Goal: Transaction & Acquisition: Purchase product/service

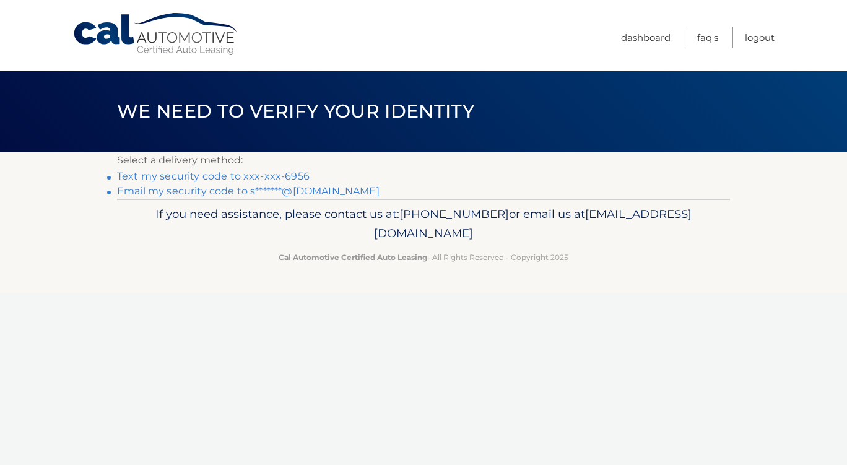
click at [276, 174] on link "Text my security code to xxx-xxx-6956" at bounding box center [213, 176] width 193 height 12
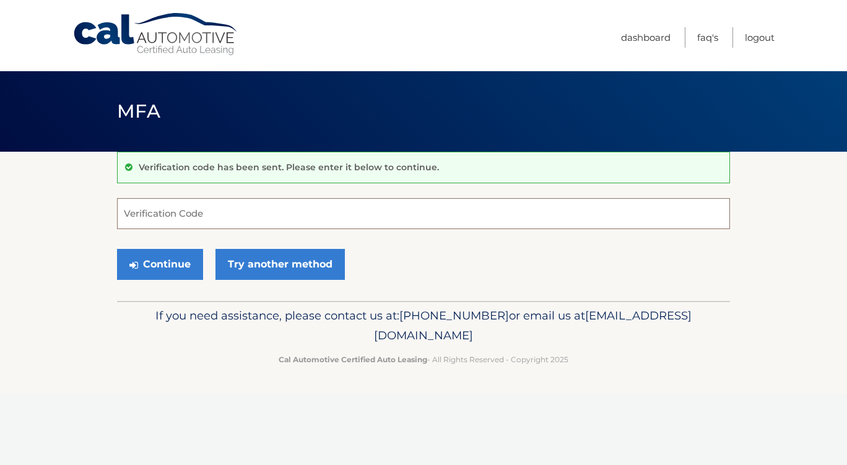
click at [216, 205] on input "Verification Code" at bounding box center [423, 213] width 613 height 31
type input "547301"
click at [117, 249] on button "Continue" at bounding box center [160, 264] width 86 height 31
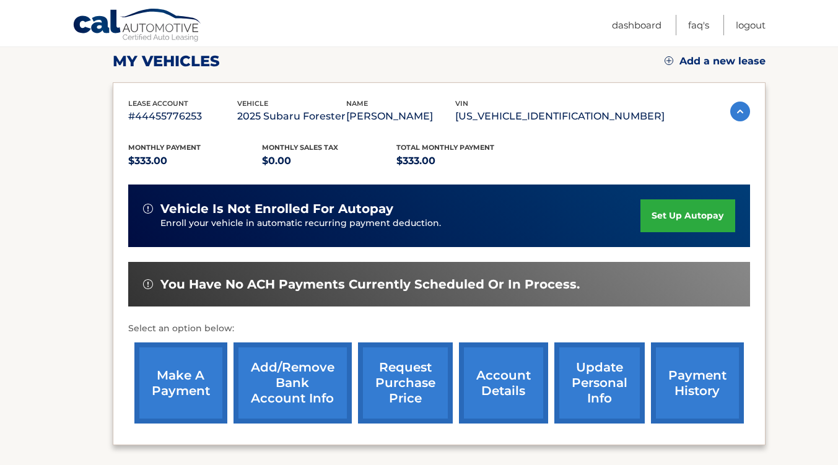
scroll to position [173, 0]
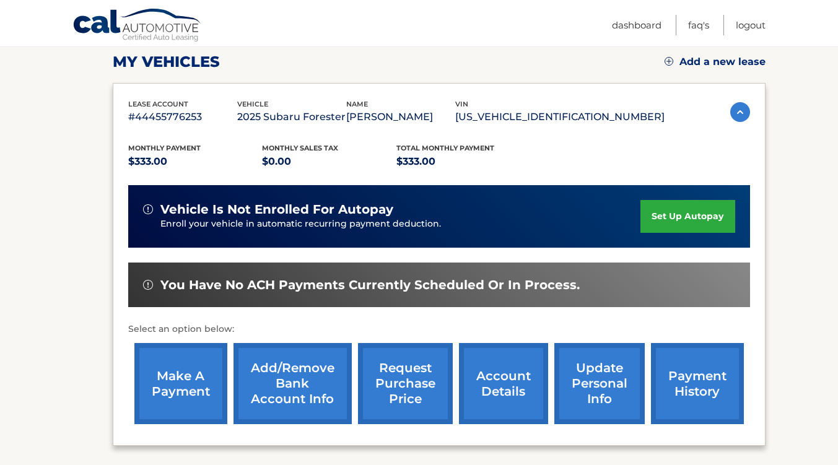
click at [647, 374] on div "make a payment Add/Remove bank account info request purchase price account deta…" at bounding box center [439, 384] width 622 height 94
click at [681, 381] on link "payment history" at bounding box center [697, 383] width 93 height 81
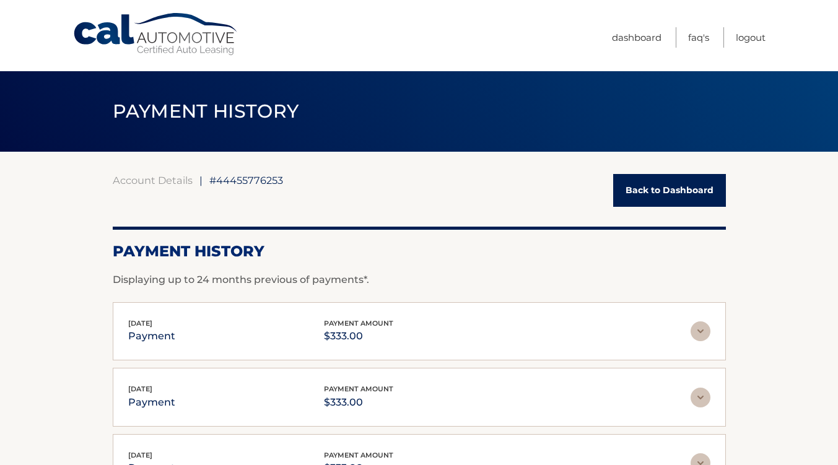
click at [658, 194] on link "Back to Dashboard" at bounding box center [669, 190] width 113 height 33
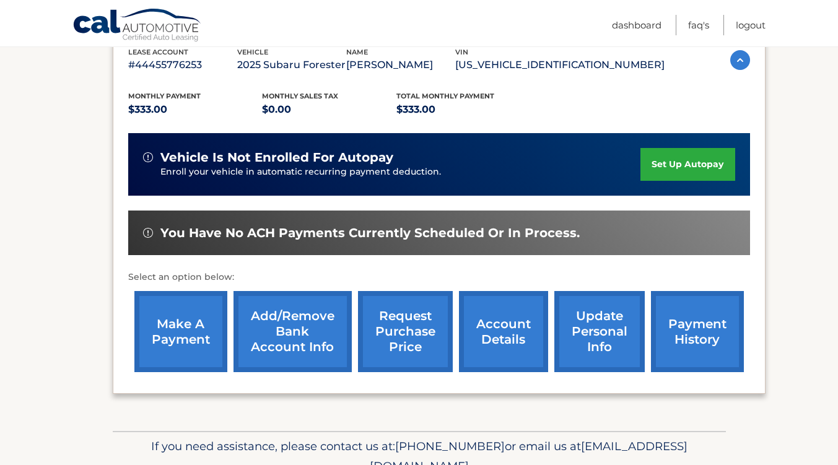
scroll to position [228, 0]
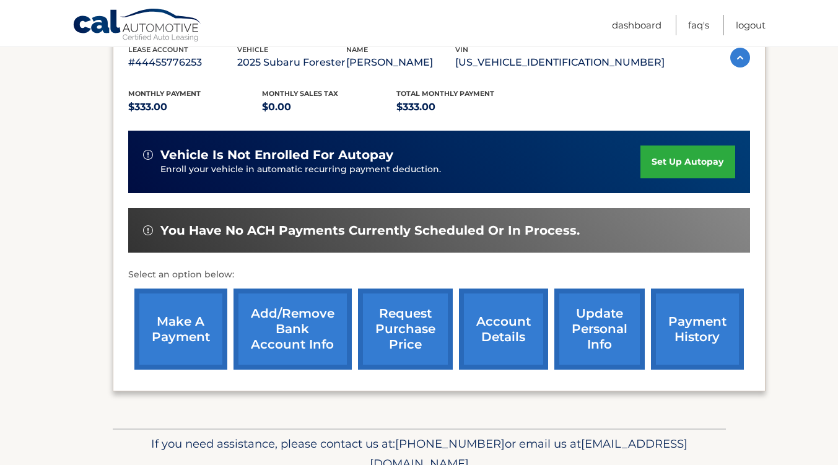
click at [186, 328] on link "make a payment" at bounding box center [180, 329] width 93 height 81
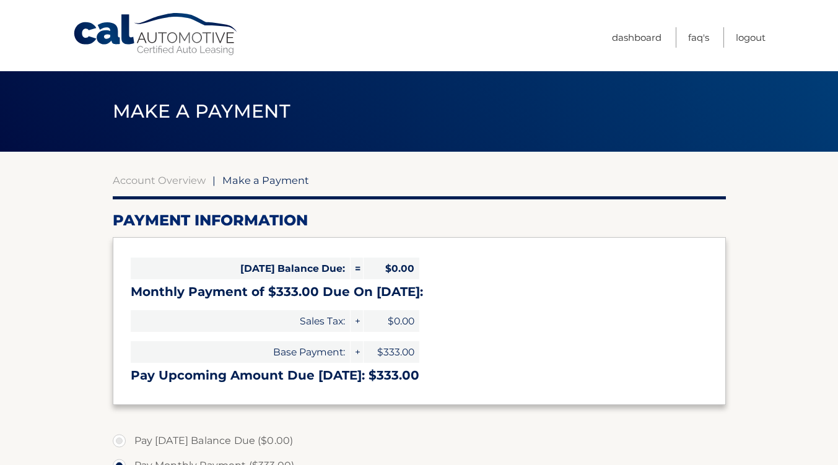
select select "YTE4ZGY2MmUtNThkMi00M2ZiLWFiNDMtODA5OGZkY2RmZGY3"
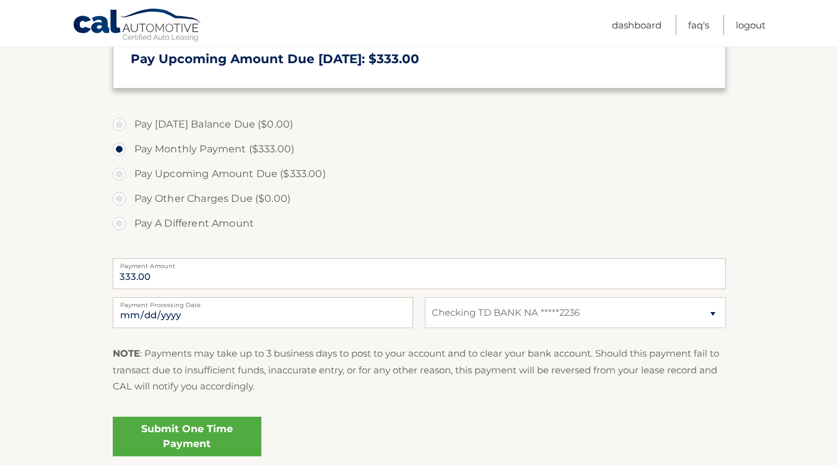
scroll to position [318, 0]
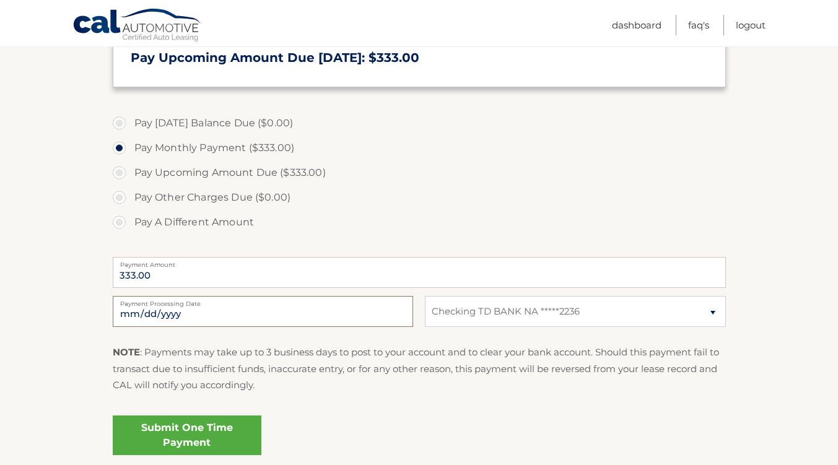
click at [274, 321] on input "[DATE]" at bounding box center [263, 311] width 300 height 31
type input "[DATE]"
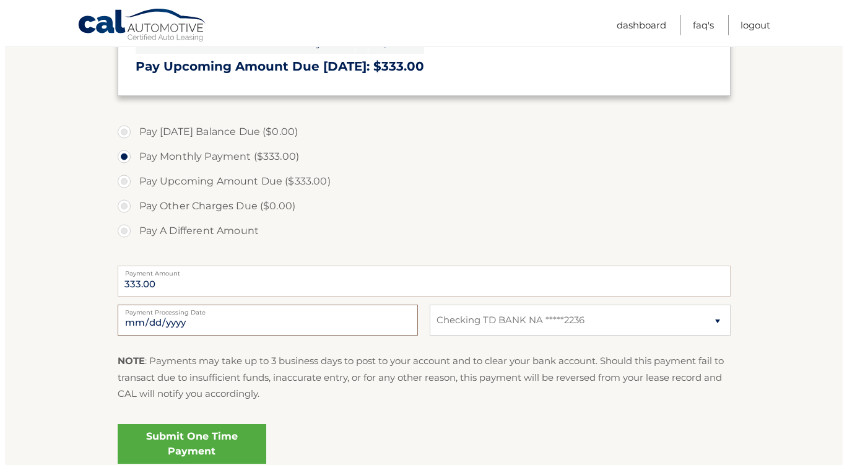
scroll to position [420, 0]
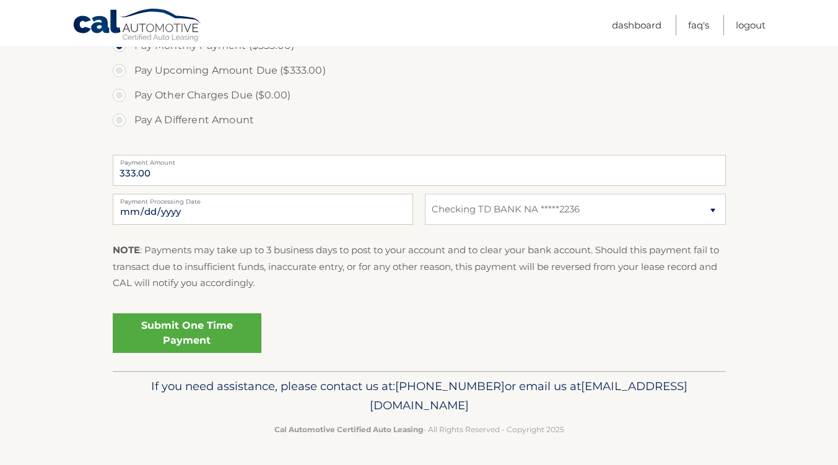
click at [239, 333] on link "Submit One Time Payment" at bounding box center [187, 333] width 149 height 40
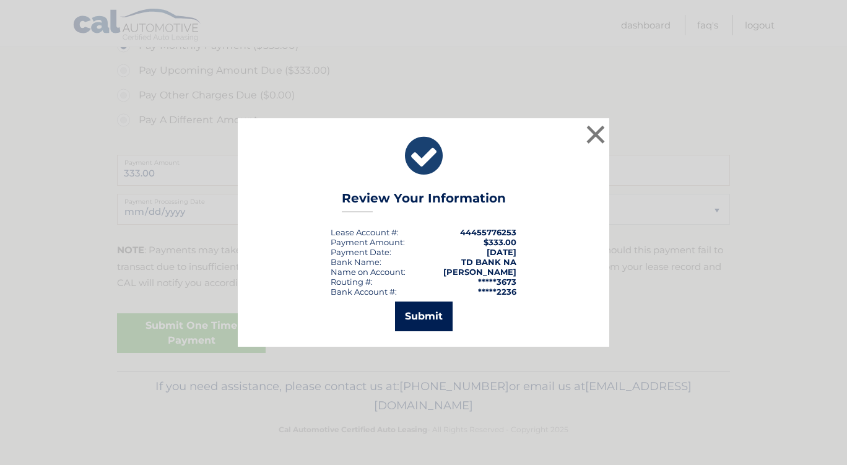
click at [442, 307] on button "Submit" at bounding box center [424, 317] width 58 height 30
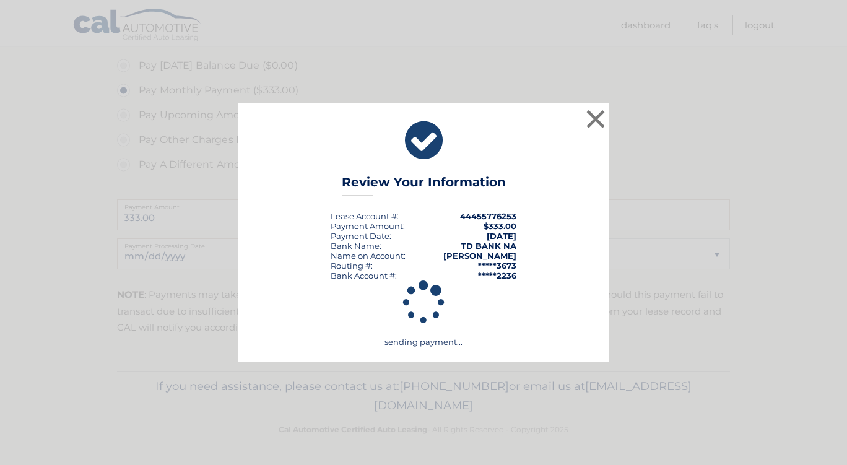
scroll to position [375, 0]
click at [442, 307] on icon at bounding box center [424, 302] width 343 height 62
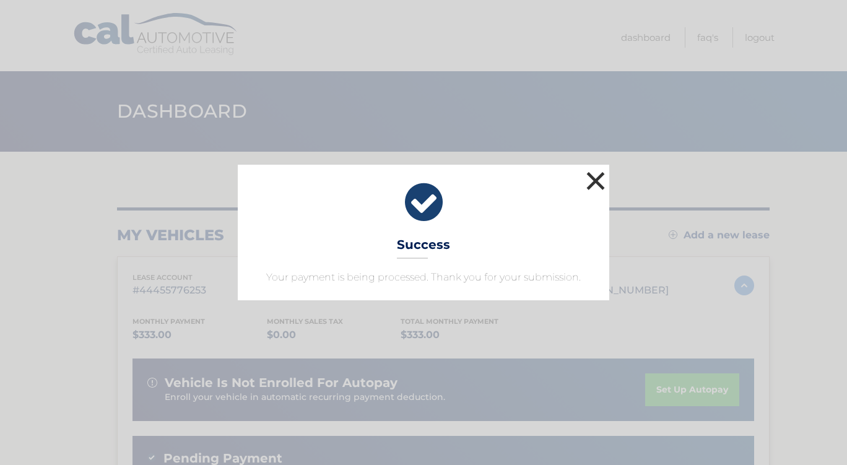
click at [595, 180] on button "×" at bounding box center [595, 180] width 25 height 25
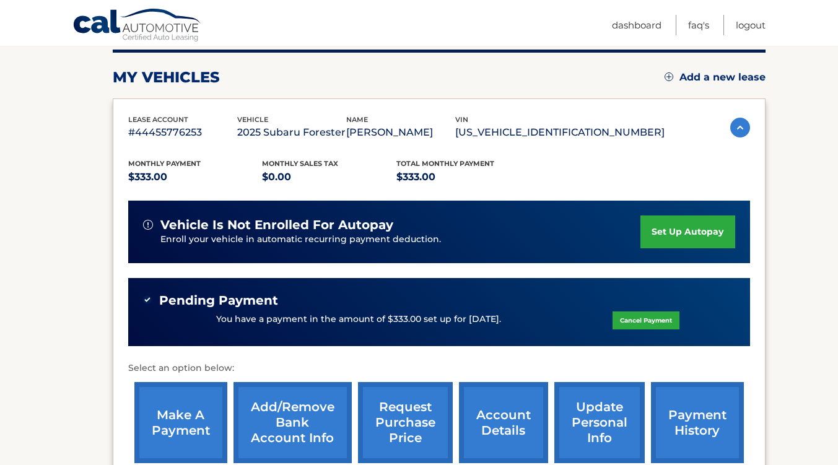
scroll to position [108, 0]
